Goal: Task Accomplishment & Management: Complete application form

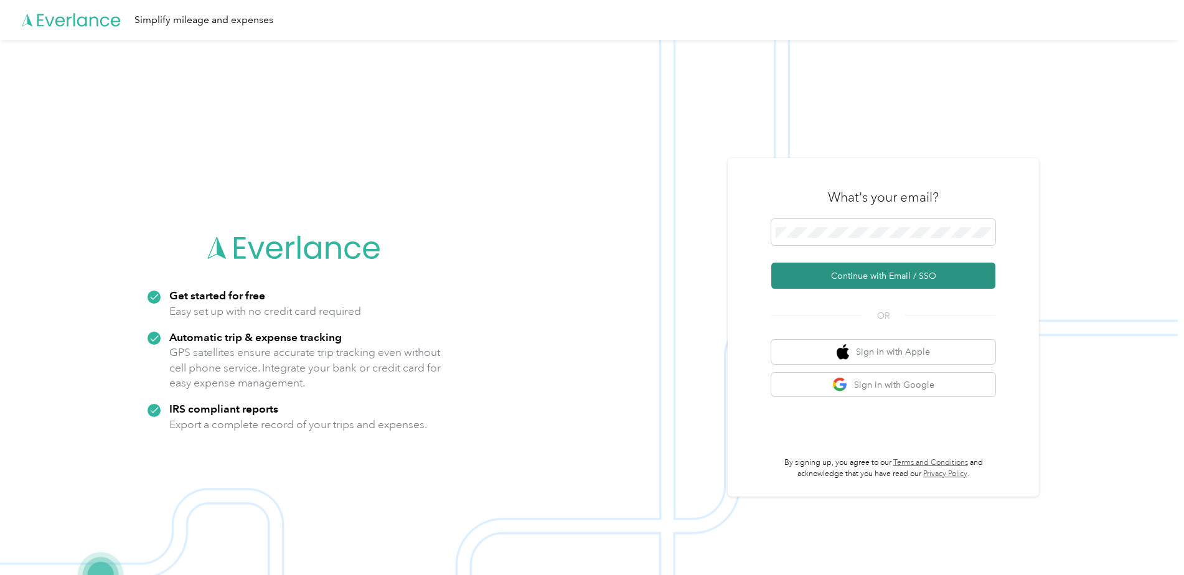
click at [863, 275] on button "Continue with Email / SSO" at bounding box center [884, 276] width 224 height 26
click at [849, 278] on button "Continue with Email / SSO" at bounding box center [884, 276] width 224 height 26
click at [871, 273] on button "Continue with Email / SSO" at bounding box center [884, 276] width 224 height 26
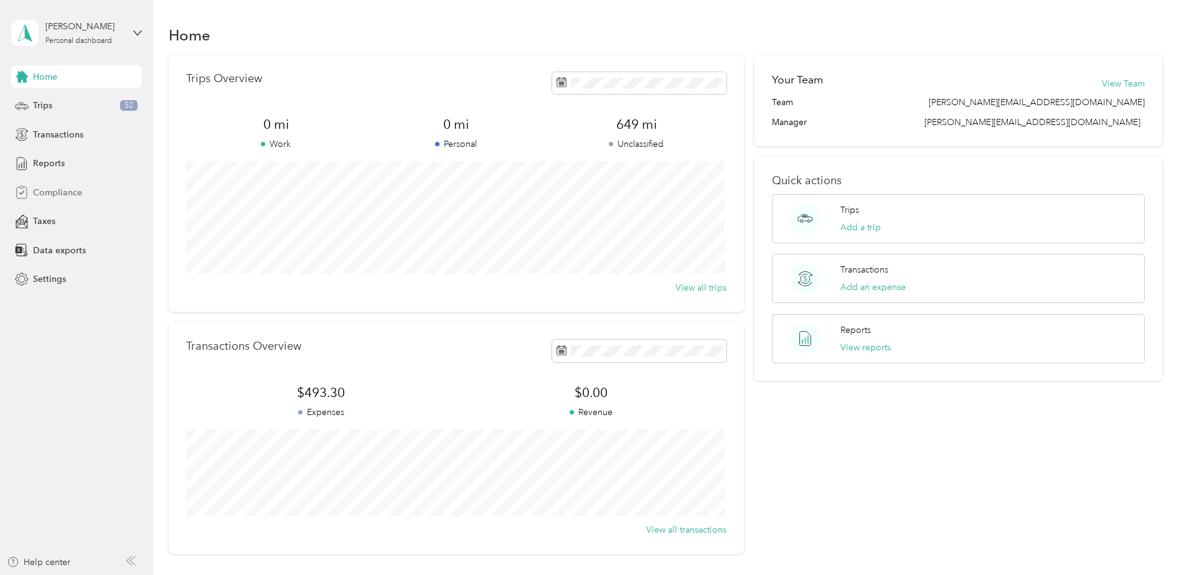
click at [54, 189] on span "Compliance" at bounding box center [57, 192] width 49 height 13
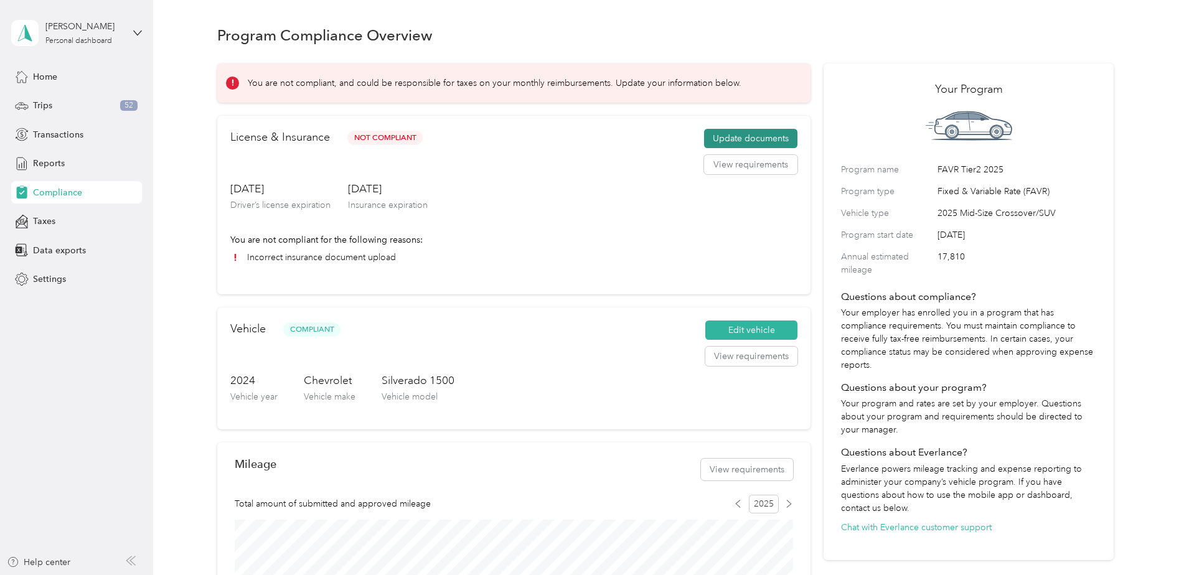
click at [722, 138] on button "Update documents" at bounding box center [750, 139] width 93 height 20
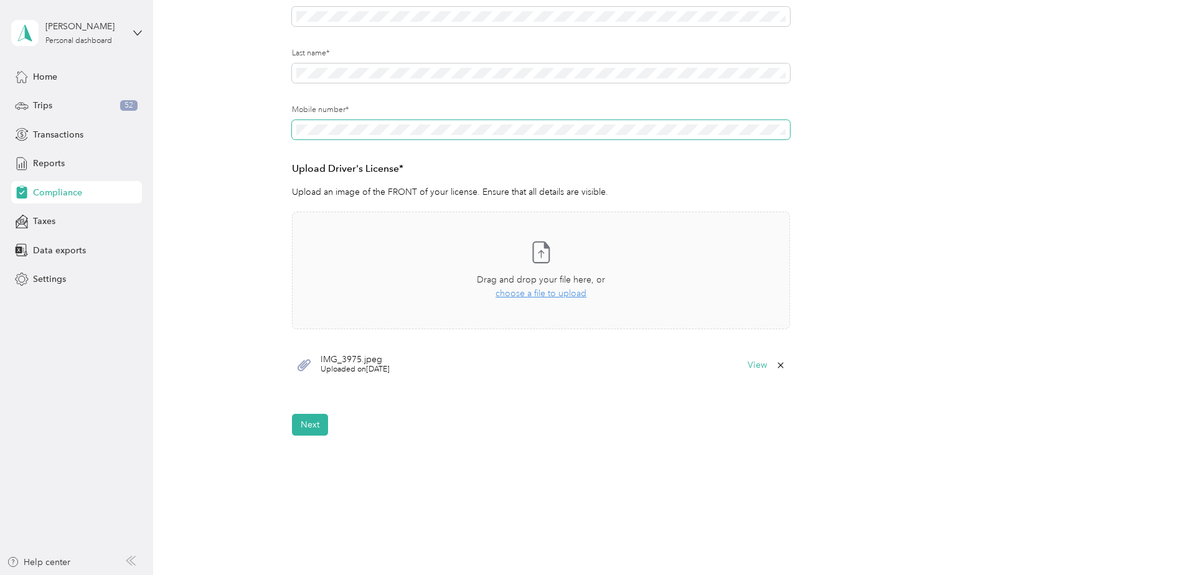
scroll to position [240, 0]
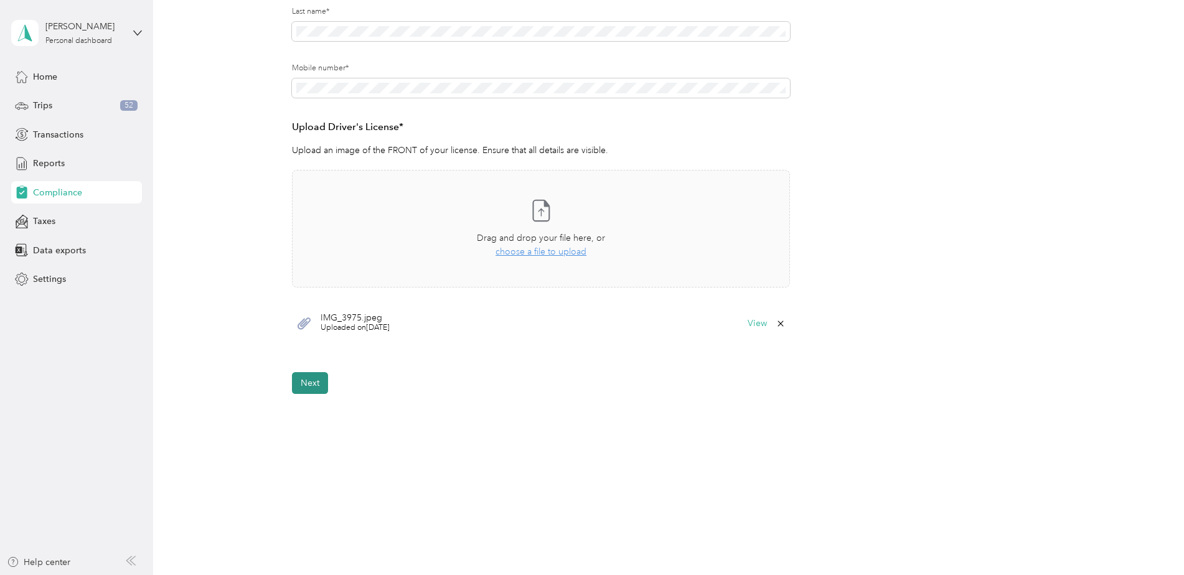
click at [306, 380] on button "Next" at bounding box center [310, 383] width 36 height 22
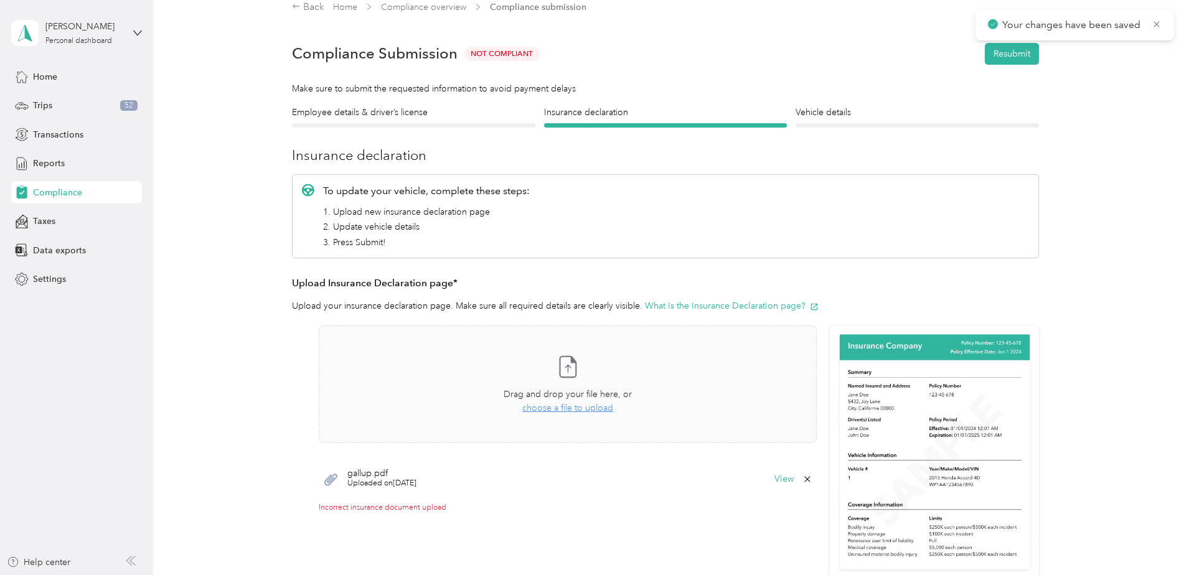
scroll to position [78, 0]
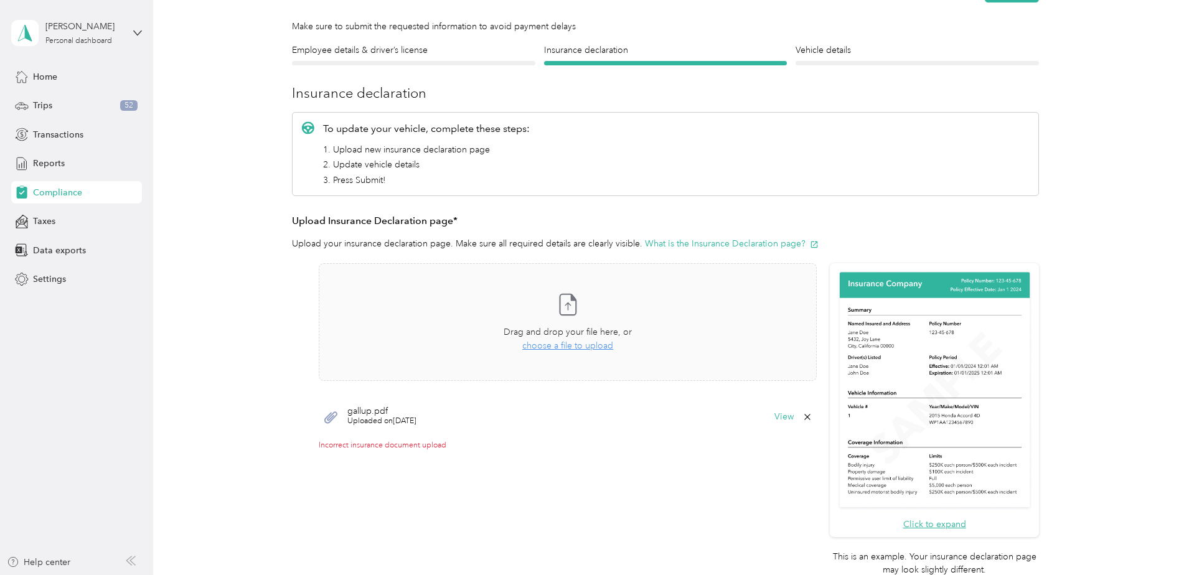
click at [807, 419] on icon at bounding box center [808, 417] width 10 height 10
click at [779, 425] on button "Yes" at bounding box center [775, 426] width 24 height 20
click at [572, 345] on span "choose a file to upload" at bounding box center [567, 346] width 91 height 11
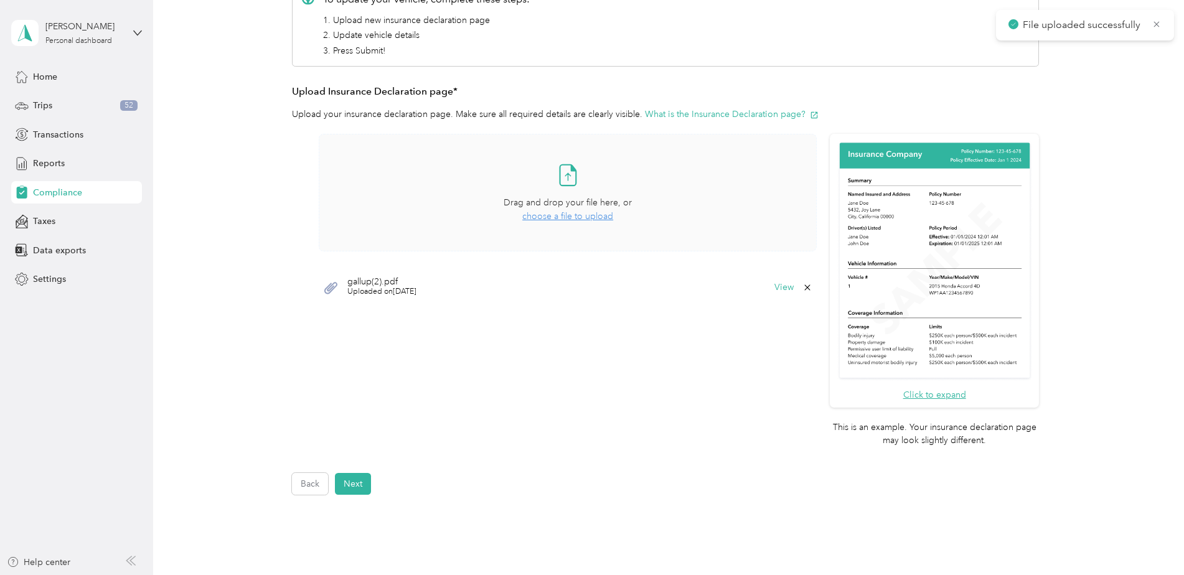
scroll to position [308, 0]
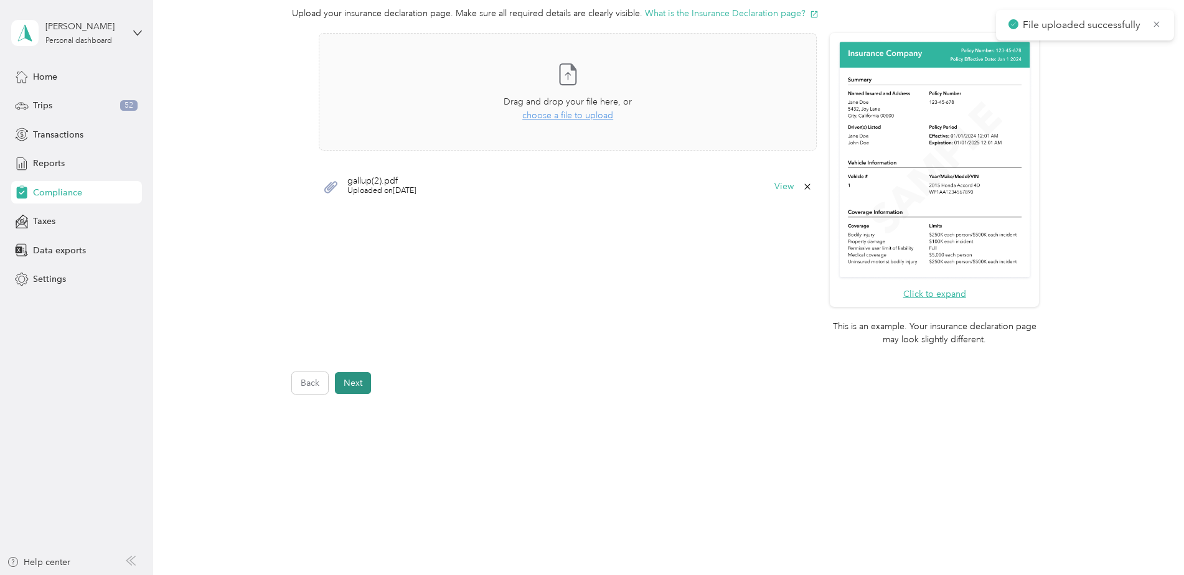
click at [359, 382] on button "Next" at bounding box center [353, 383] width 36 height 22
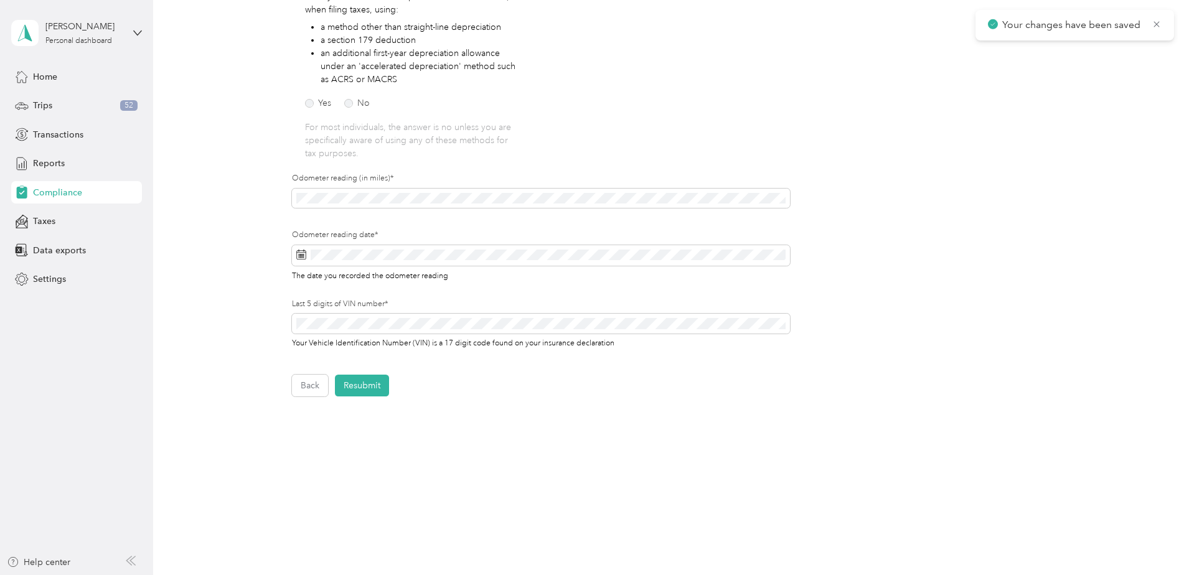
scroll to position [246, 0]
click at [369, 382] on button "Resubmit" at bounding box center [362, 383] width 54 height 22
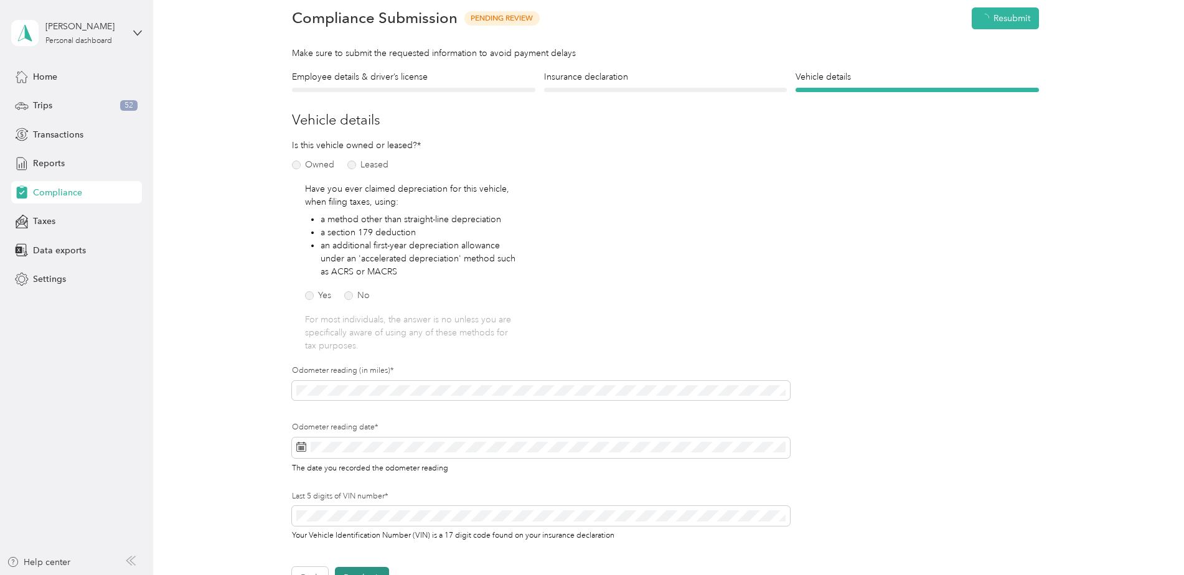
scroll to position [16, 0]
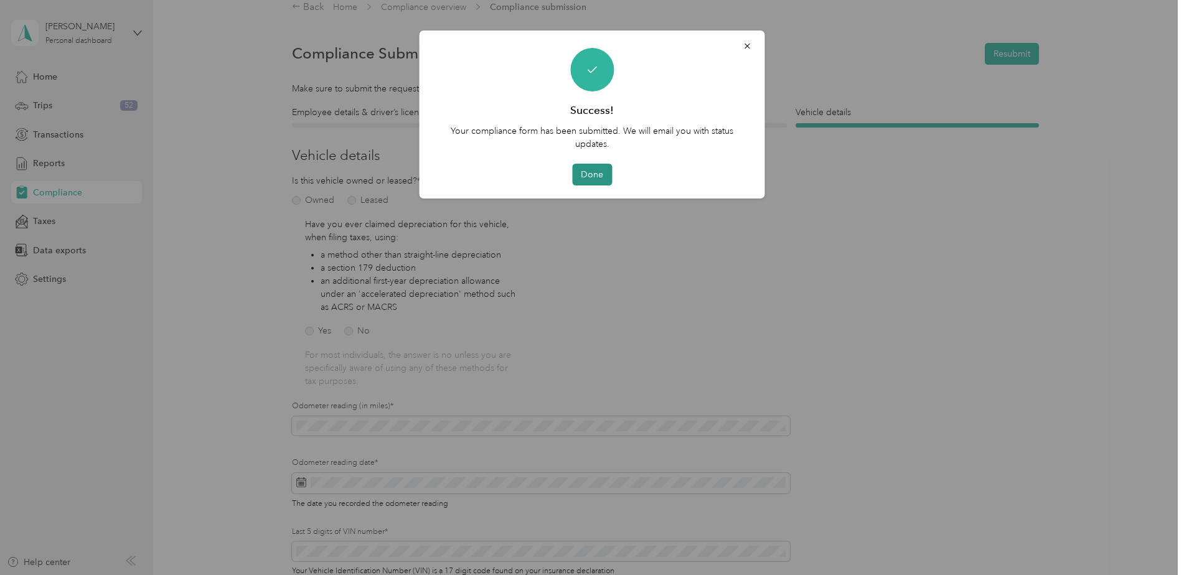
click at [586, 181] on button "Done" at bounding box center [592, 175] width 40 height 22
